Goal: Transaction & Acquisition: Purchase product/service

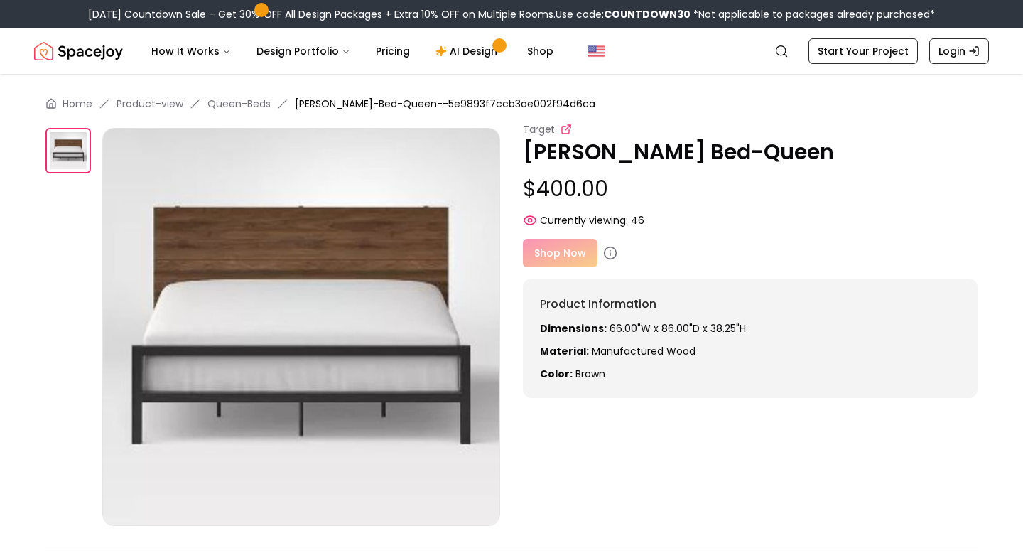
click at [564, 125] on icon at bounding box center [565, 129] width 11 height 11
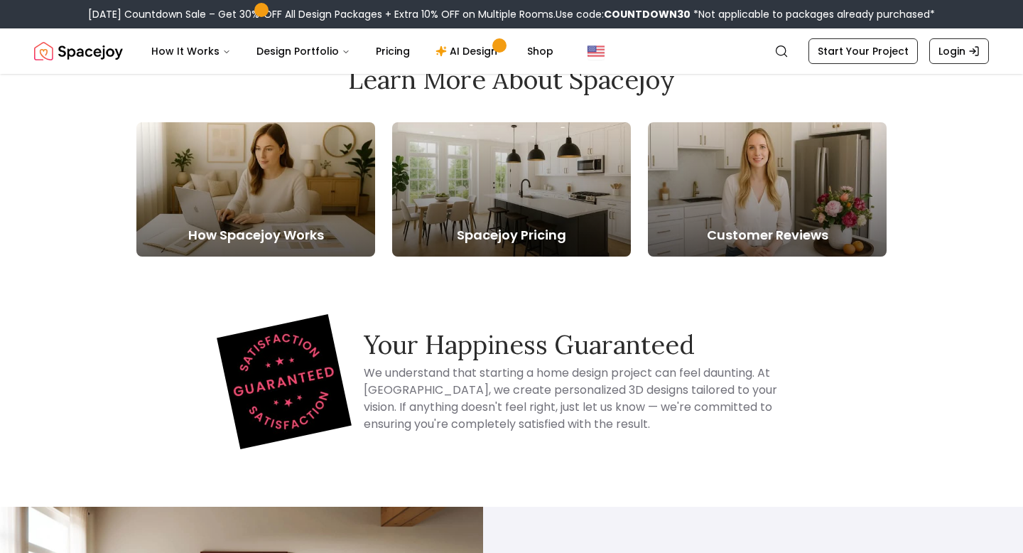
scroll to position [714, 0]
